Goal: Transaction & Acquisition: Purchase product/service

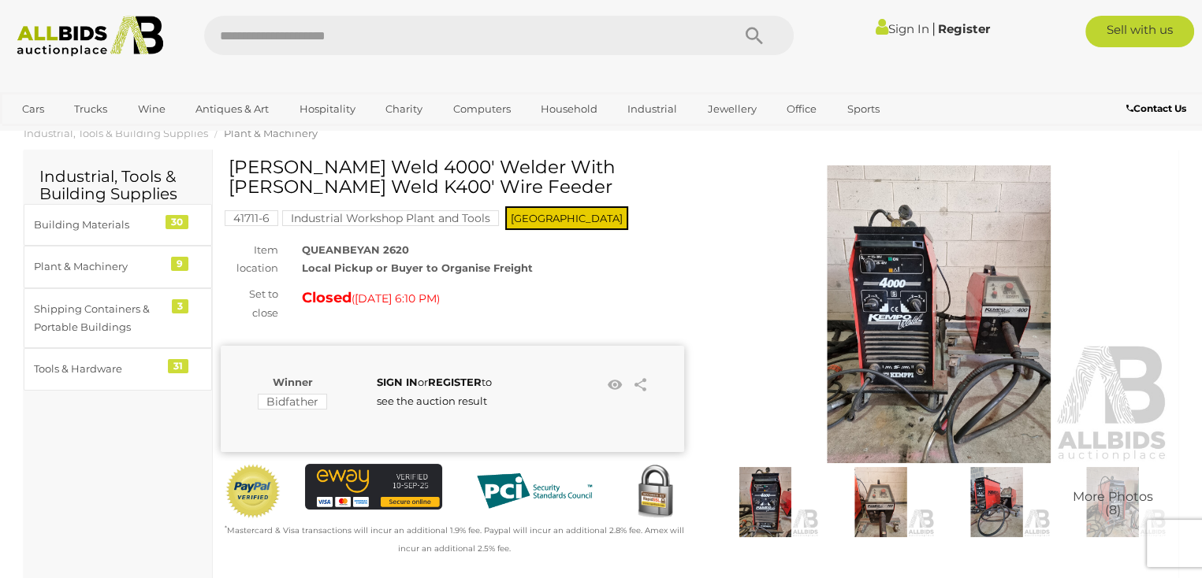
scroll to position [32, 0]
click at [774, 514] on img at bounding box center [765, 501] width 108 height 69
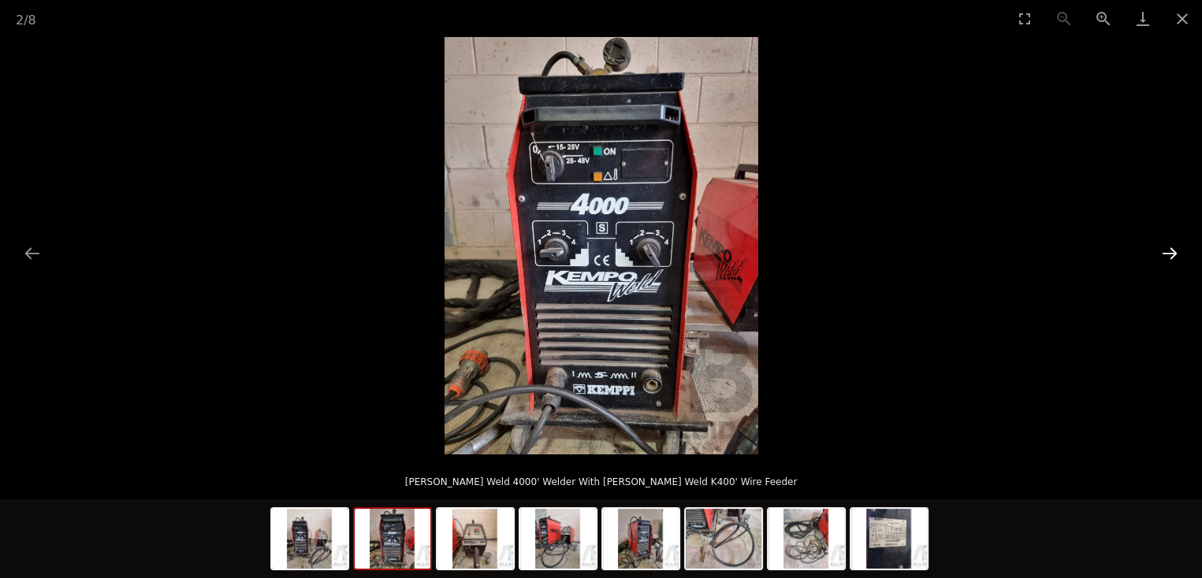
click at [1176, 248] on button "Next slide" at bounding box center [1169, 253] width 33 height 31
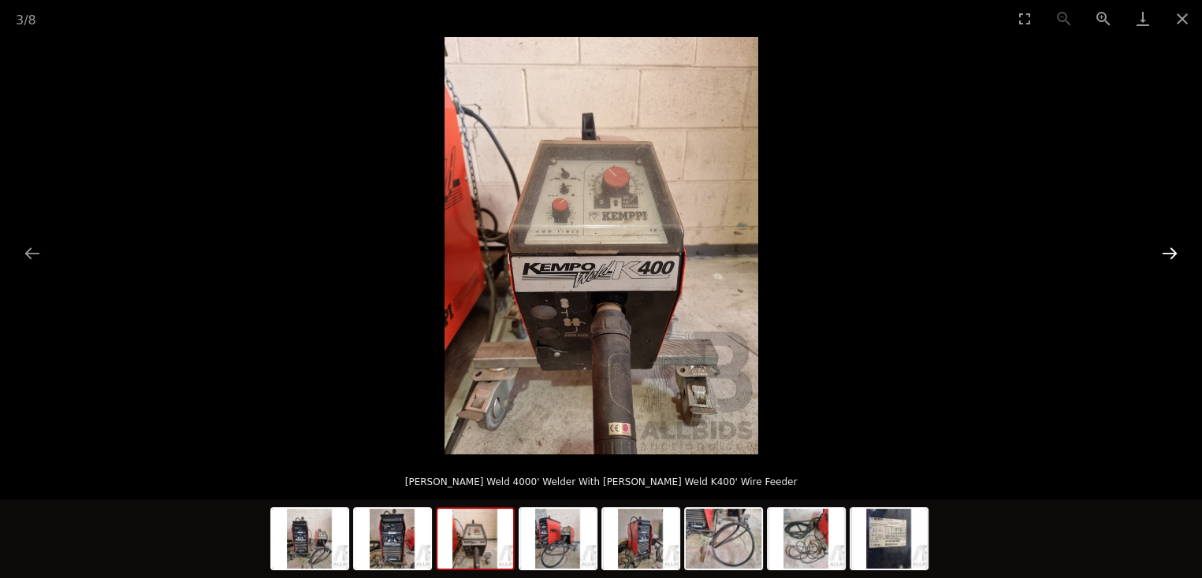
click at [1172, 254] on button "Next slide" at bounding box center [1169, 253] width 33 height 31
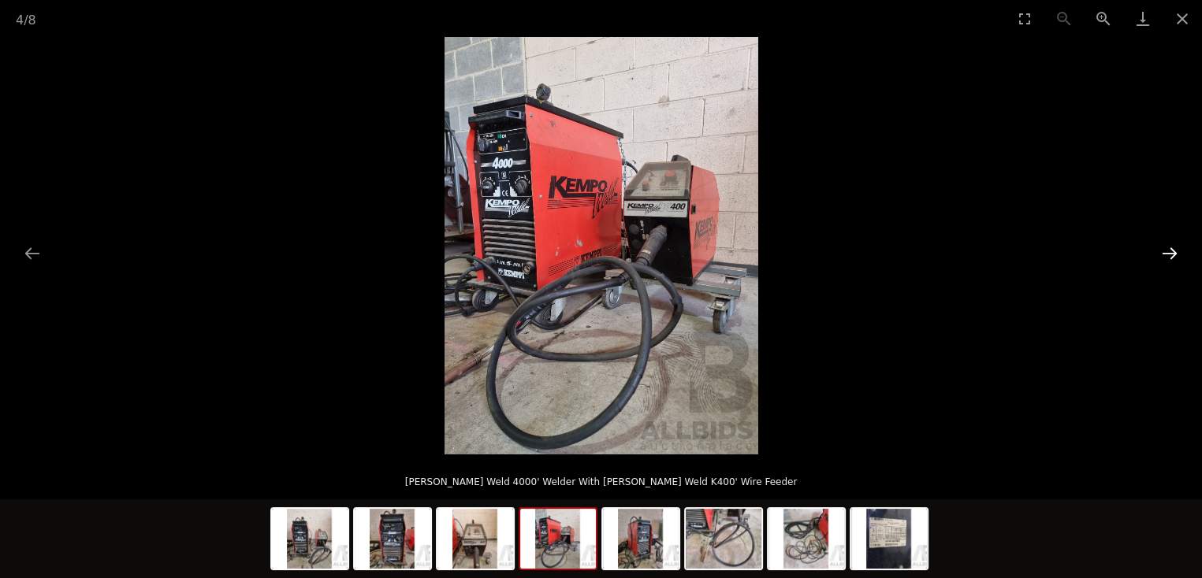
click at [1172, 254] on button "Next slide" at bounding box center [1169, 253] width 33 height 31
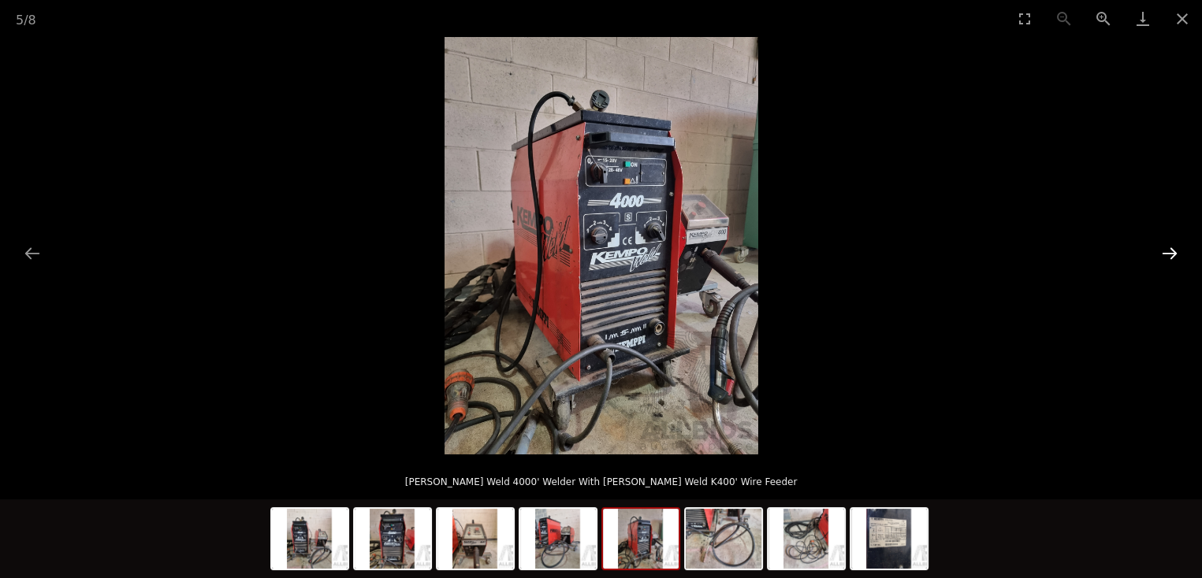
click at [1172, 254] on button "Next slide" at bounding box center [1169, 253] width 33 height 31
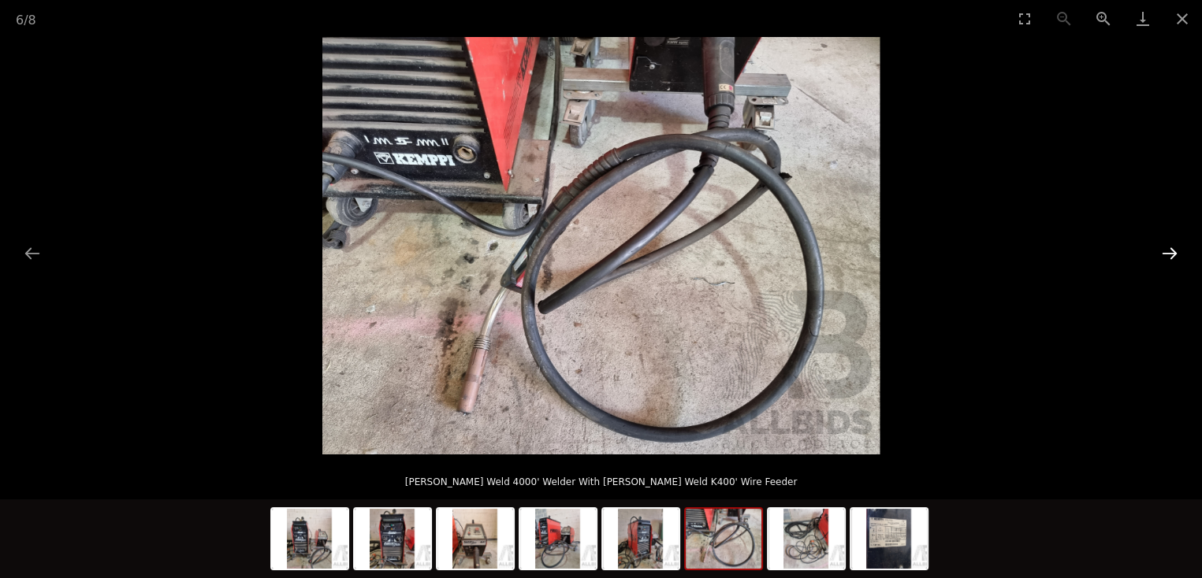
click at [1172, 254] on button "Next slide" at bounding box center [1169, 253] width 33 height 31
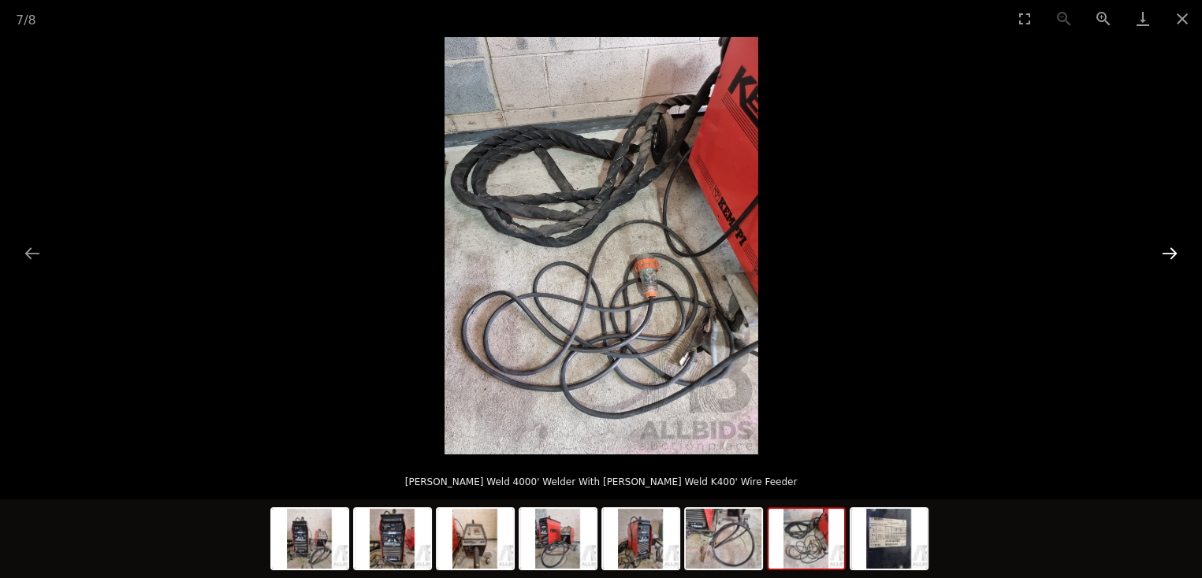
click at [1172, 254] on button "Next slide" at bounding box center [1169, 253] width 33 height 31
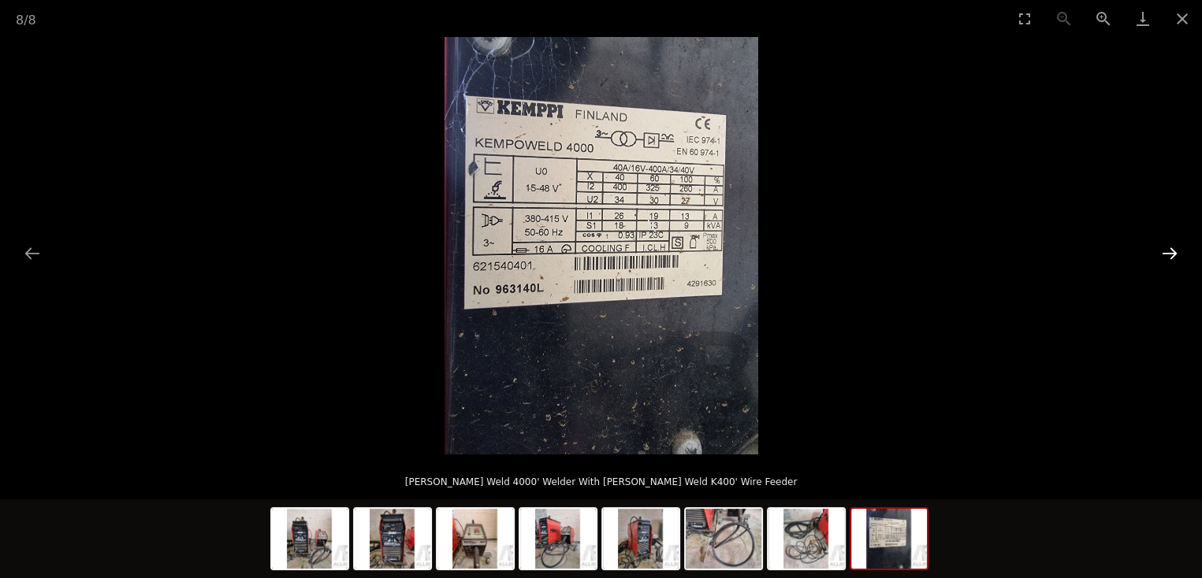
click at [1172, 253] on button "Next slide" at bounding box center [1169, 253] width 33 height 31
